Goal: Information Seeking & Learning: Learn about a topic

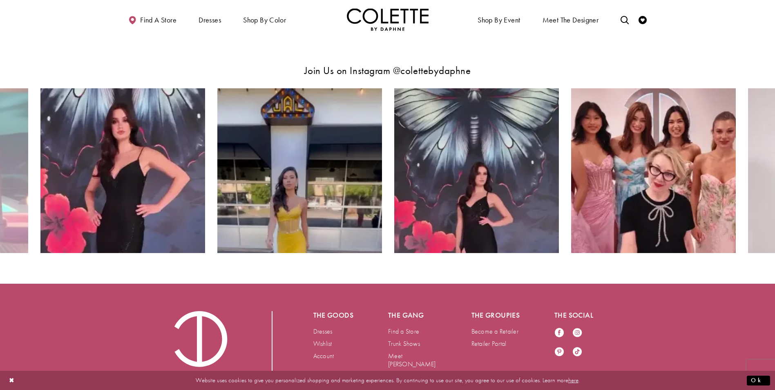
scroll to position [1669, 0]
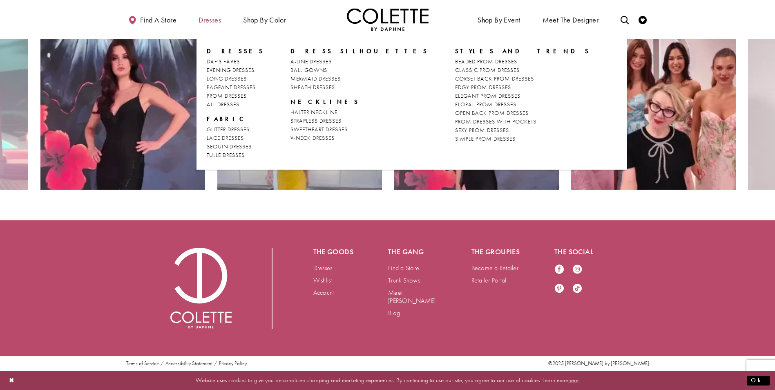
click at [221, 22] on span "Dresses" at bounding box center [210, 20] width 22 height 8
click at [200, 17] on span "Dresses" at bounding box center [210, 20] width 22 height 8
click at [300, 60] on span "A-LINE DRESSES" at bounding box center [311, 61] width 41 height 7
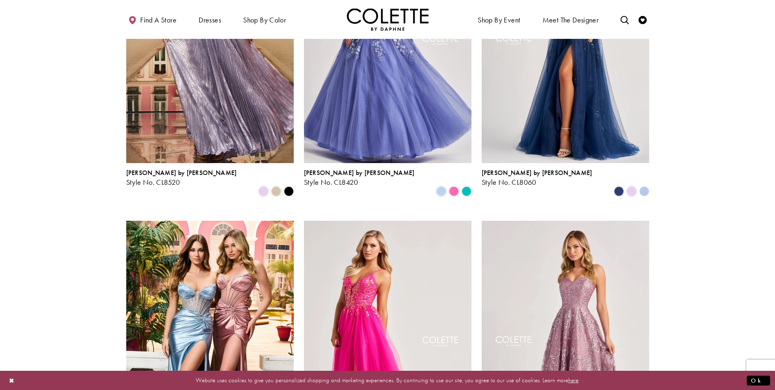
scroll to position [327, 0]
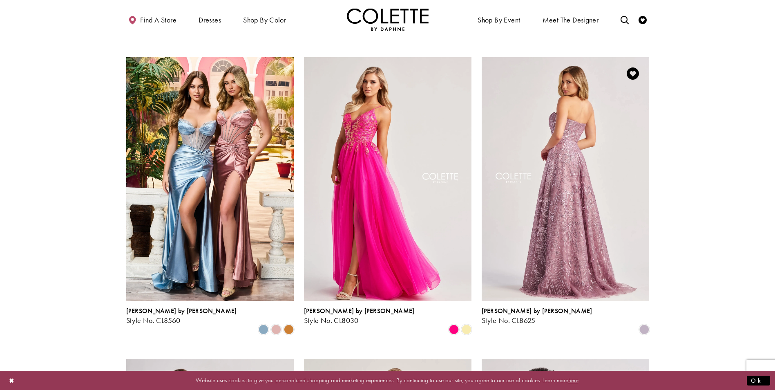
click at [578, 203] on img "Visit Colette by Daphne Style No. CL8625 Page" at bounding box center [566, 179] width 168 height 244
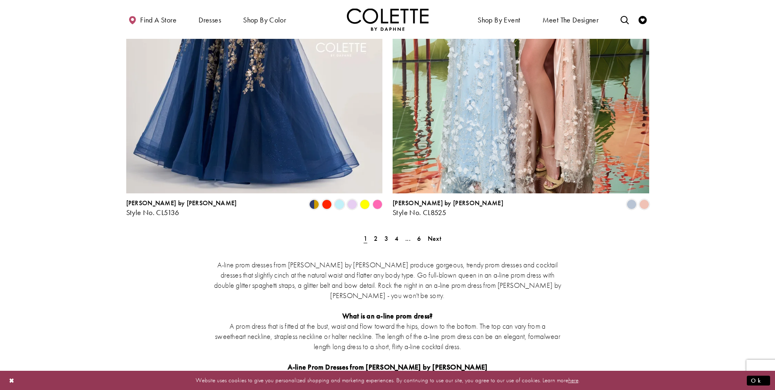
scroll to position [1525, 0]
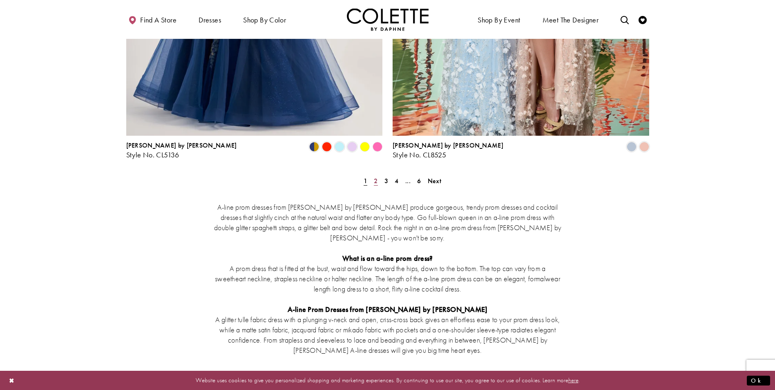
click at [376, 177] on span "2" at bounding box center [376, 181] width 4 height 9
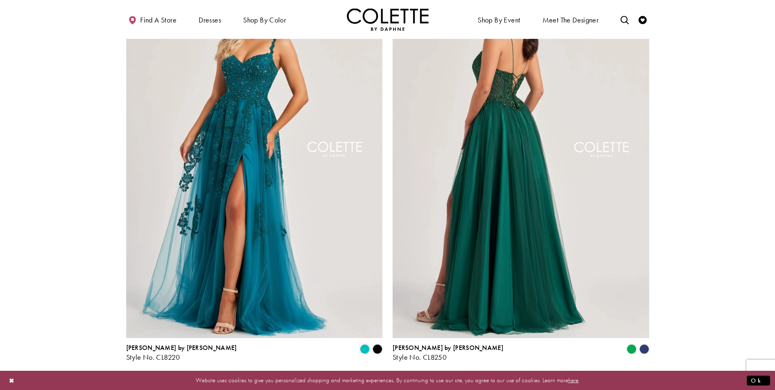
scroll to position [1407, 0]
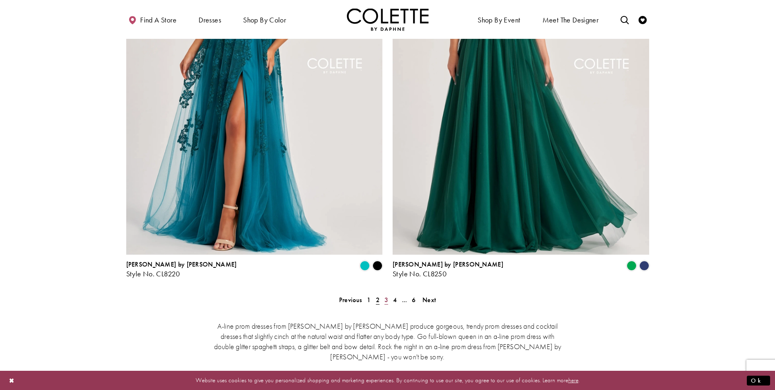
click at [389, 294] on link "3" at bounding box center [386, 300] width 9 height 12
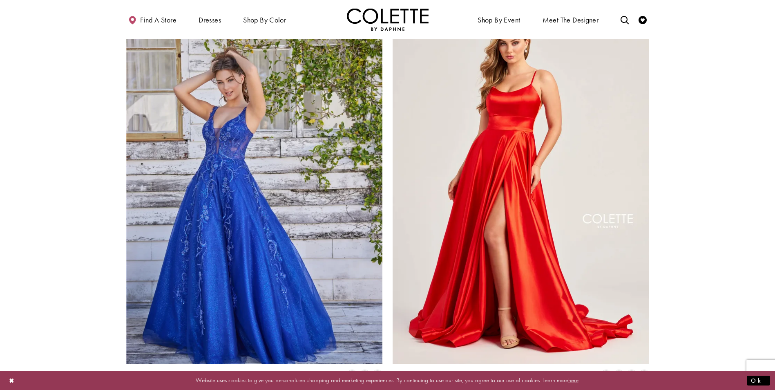
scroll to position [1460, 0]
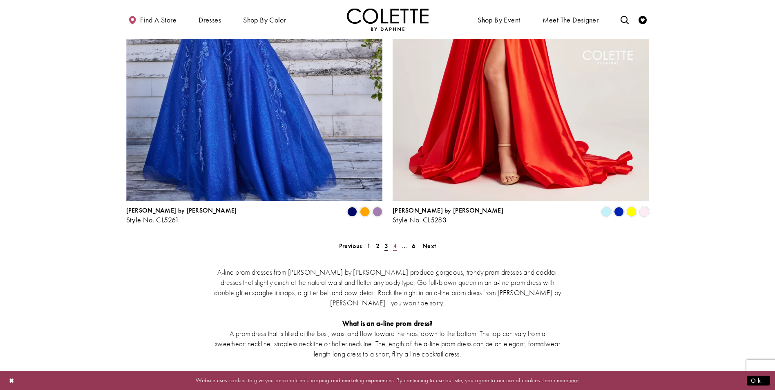
click at [396, 242] on span "4" at bounding box center [395, 246] width 4 height 9
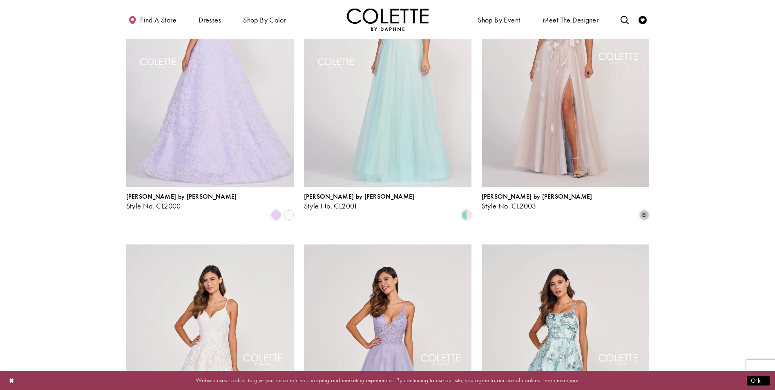
scroll to position [208, 0]
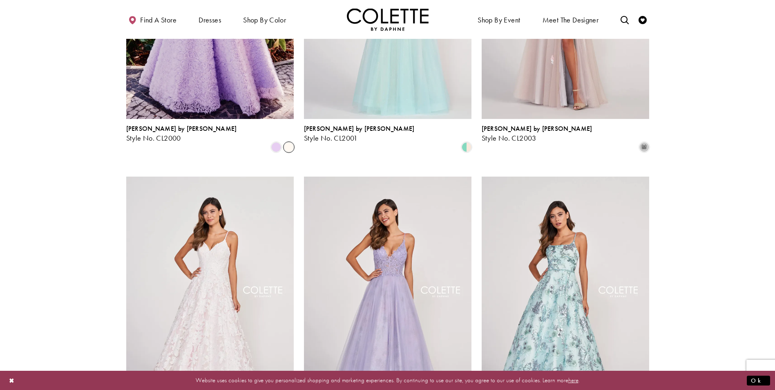
click at [287, 142] on span "Product List" at bounding box center [289, 147] width 10 height 10
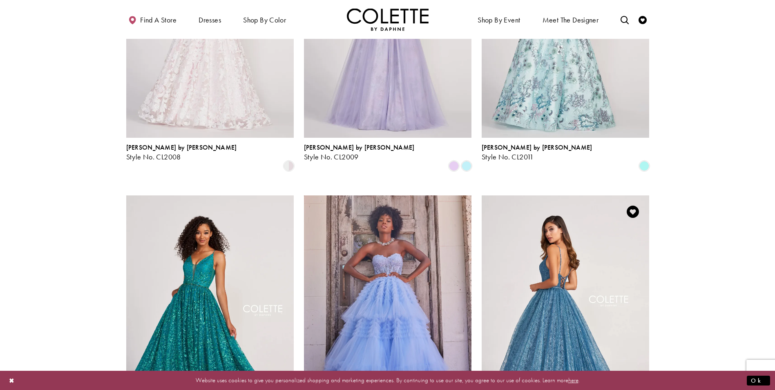
scroll to position [654, 0]
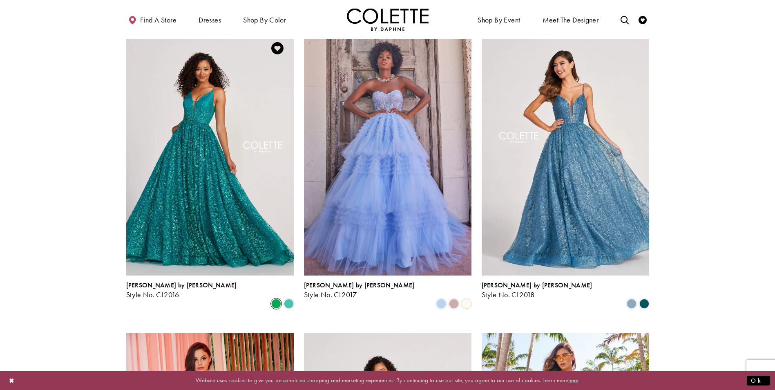
click at [275, 299] on span "Product List" at bounding box center [276, 304] width 10 height 10
click at [291, 299] on span "Product List" at bounding box center [289, 304] width 10 height 10
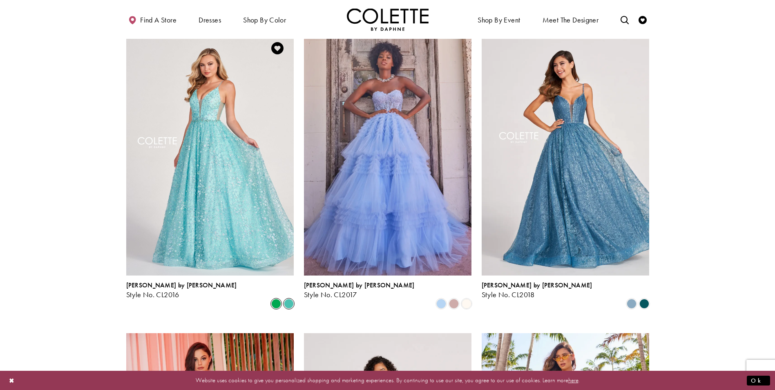
click at [279, 299] on span "Product List" at bounding box center [276, 304] width 10 height 10
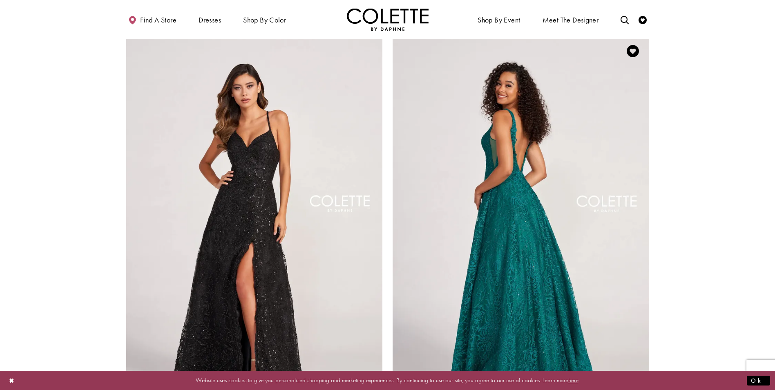
scroll to position [1525, 0]
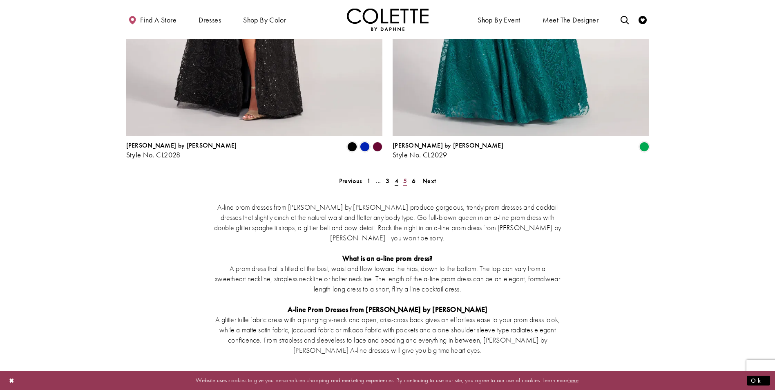
click at [406, 177] on span "5" at bounding box center [405, 181] width 4 height 9
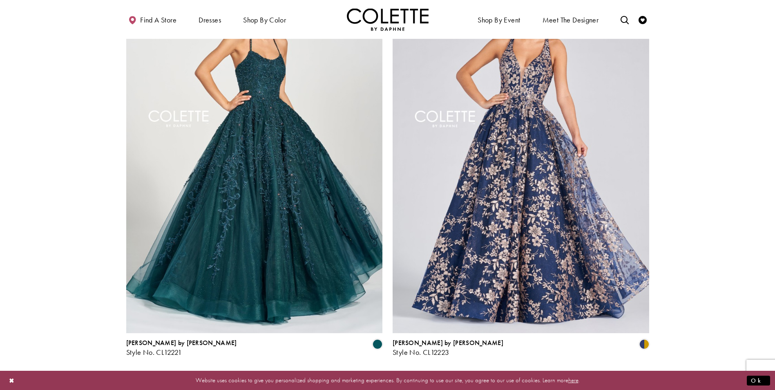
scroll to position [1461, 0]
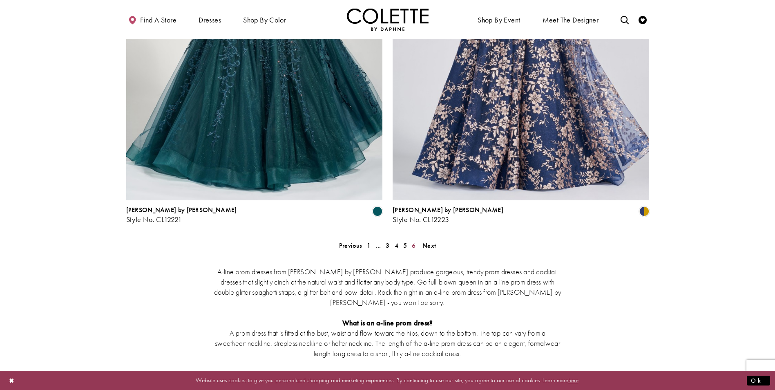
click at [416, 239] on link "6" at bounding box center [413, 245] width 9 height 12
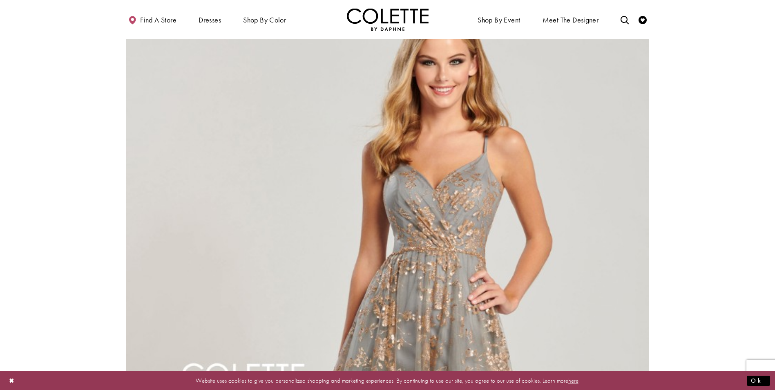
scroll to position [644, 0]
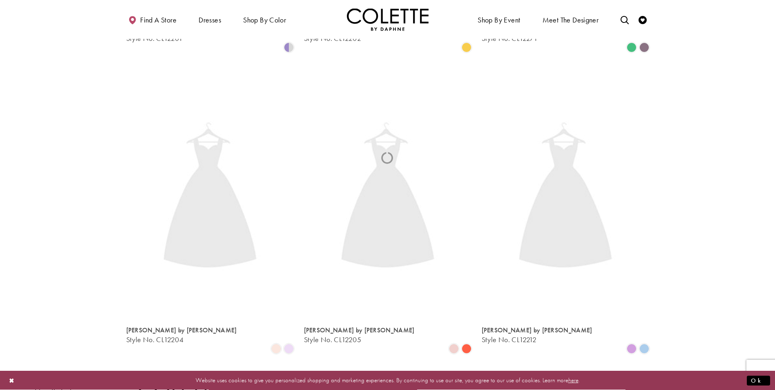
scroll to position [44, 0]
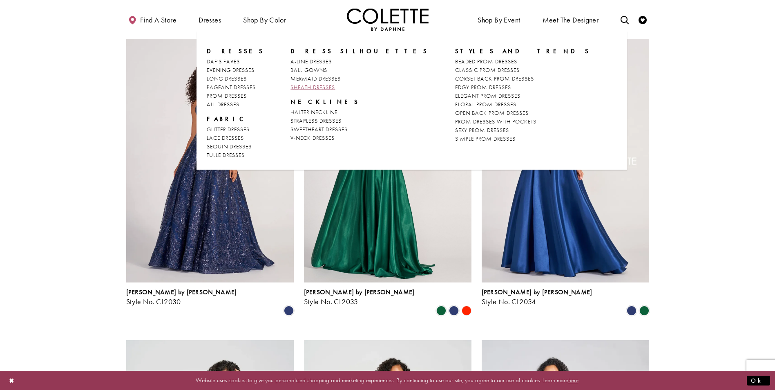
click at [302, 86] on span "SHEATH DRESSES" at bounding box center [313, 86] width 45 height 7
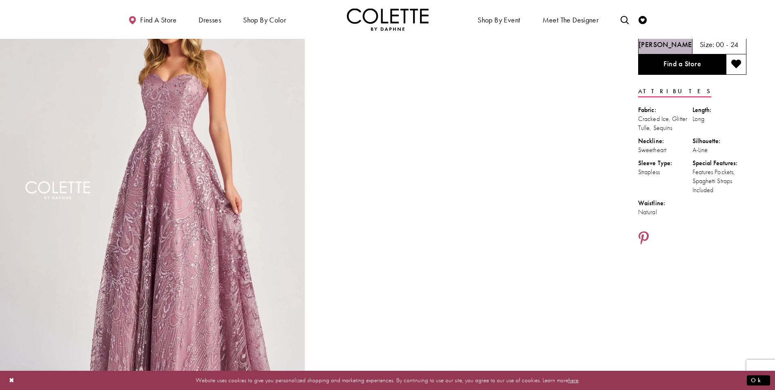
scroll to position [109, 0]
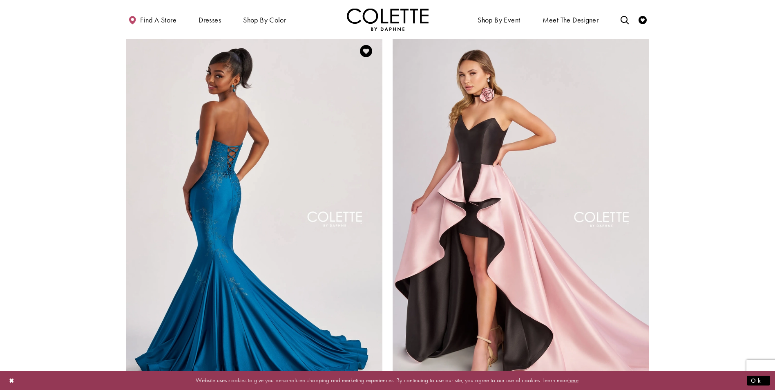
scroll to position [1525, 0]
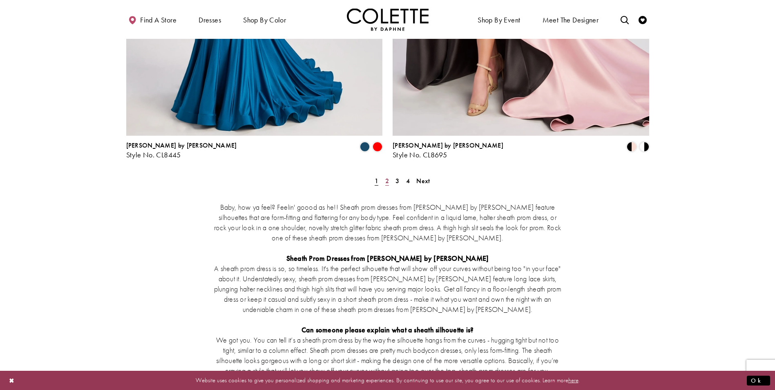
click at [387, 177] on span "2" at bounding box center [387, 181] width 4 height 9
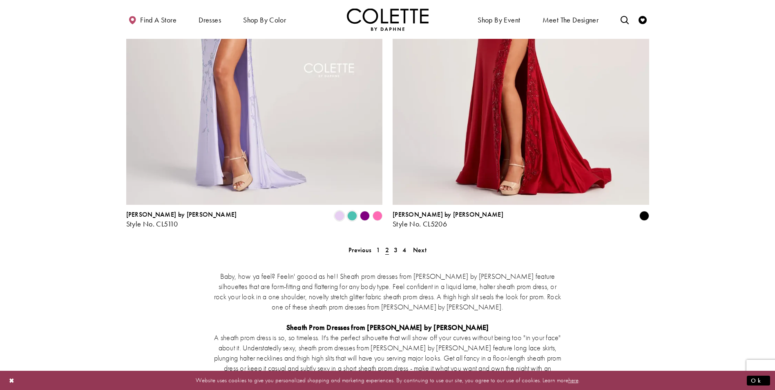
scroll to position [1461, 0]
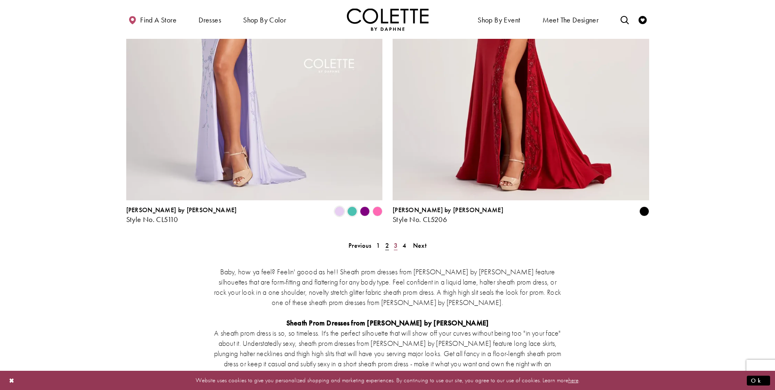
click at [391, 239] on link "3" at bounding box center [395, 245] width 9 height 12
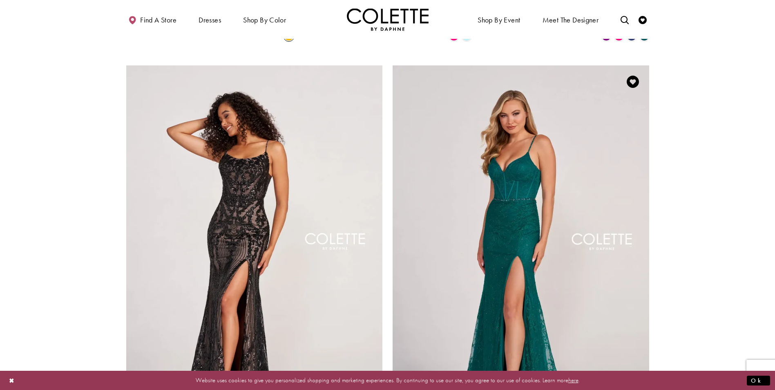
scroll to position [1406, 0]
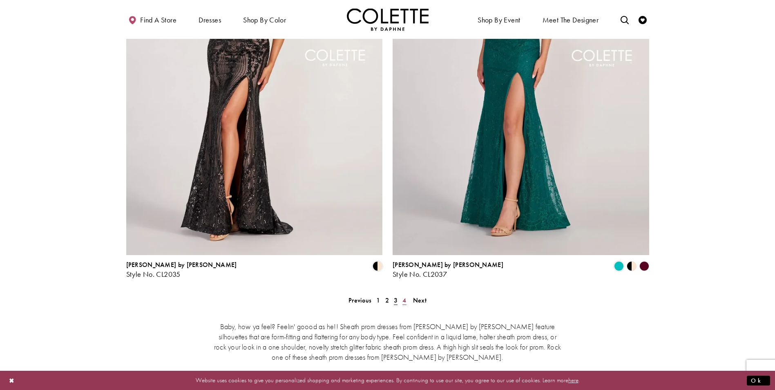
click at [404, 296] on span "4" at bounding box center [405, 300] width 4 height 9
